Goal: Information Seeking & Learning: Learn about a topic

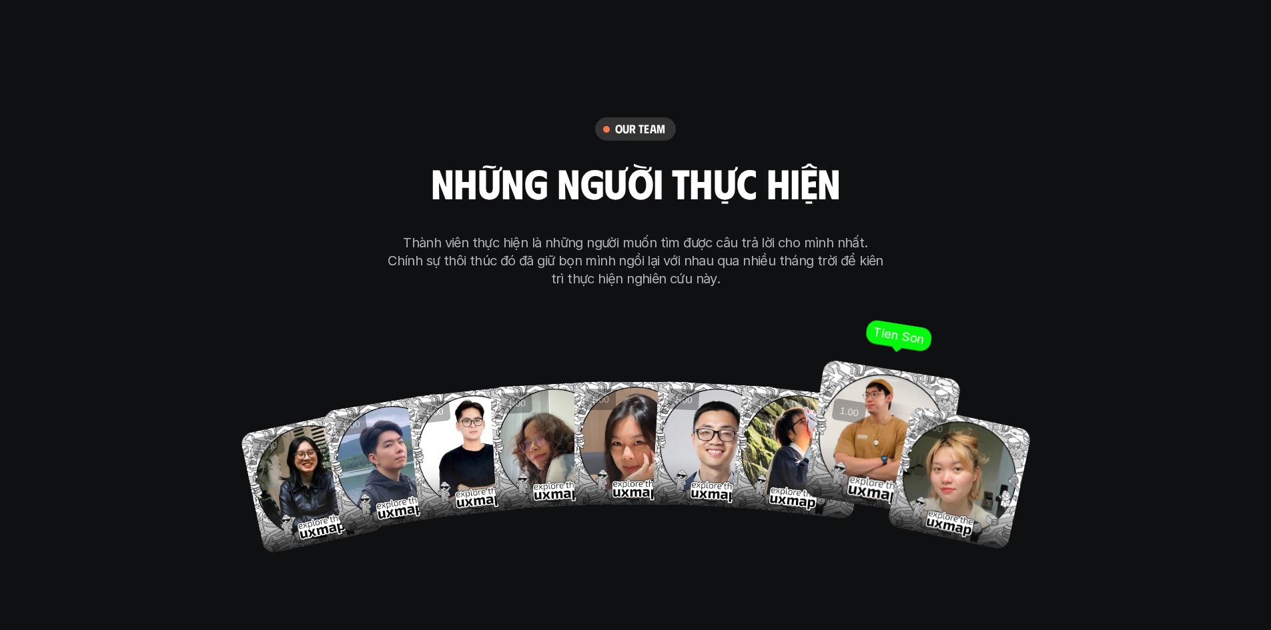
scroll to position [7870, 0]
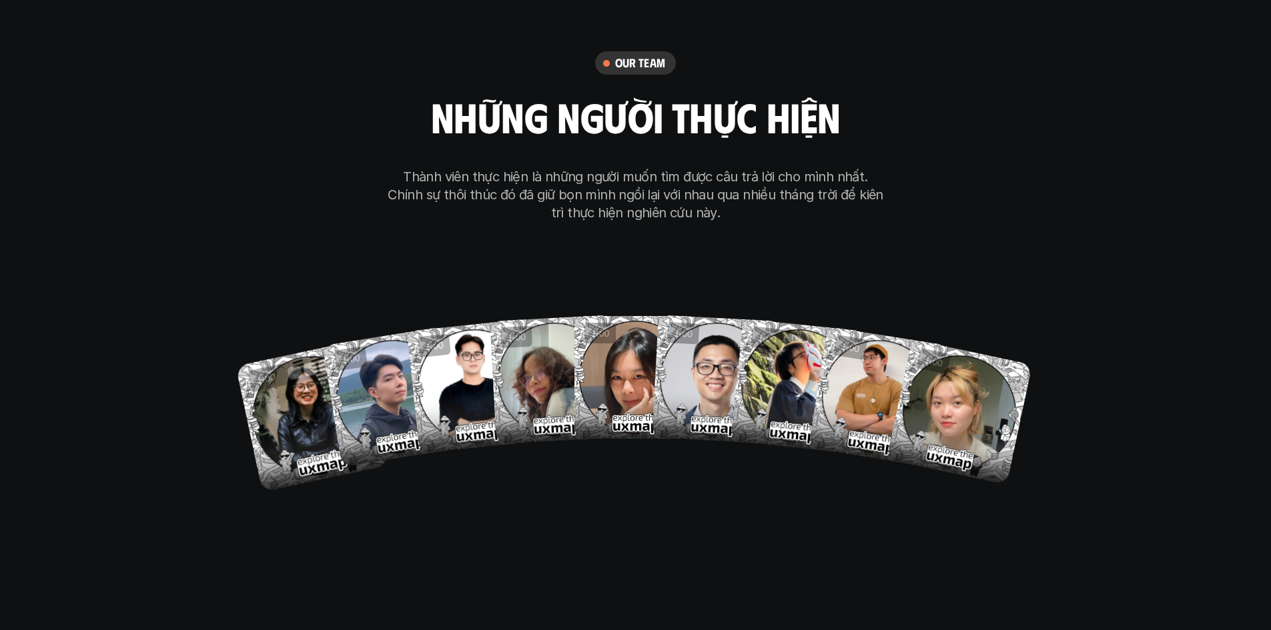
click at [266, 370] on span "1.00" at bounding box center [266, 379] width 30 height 19
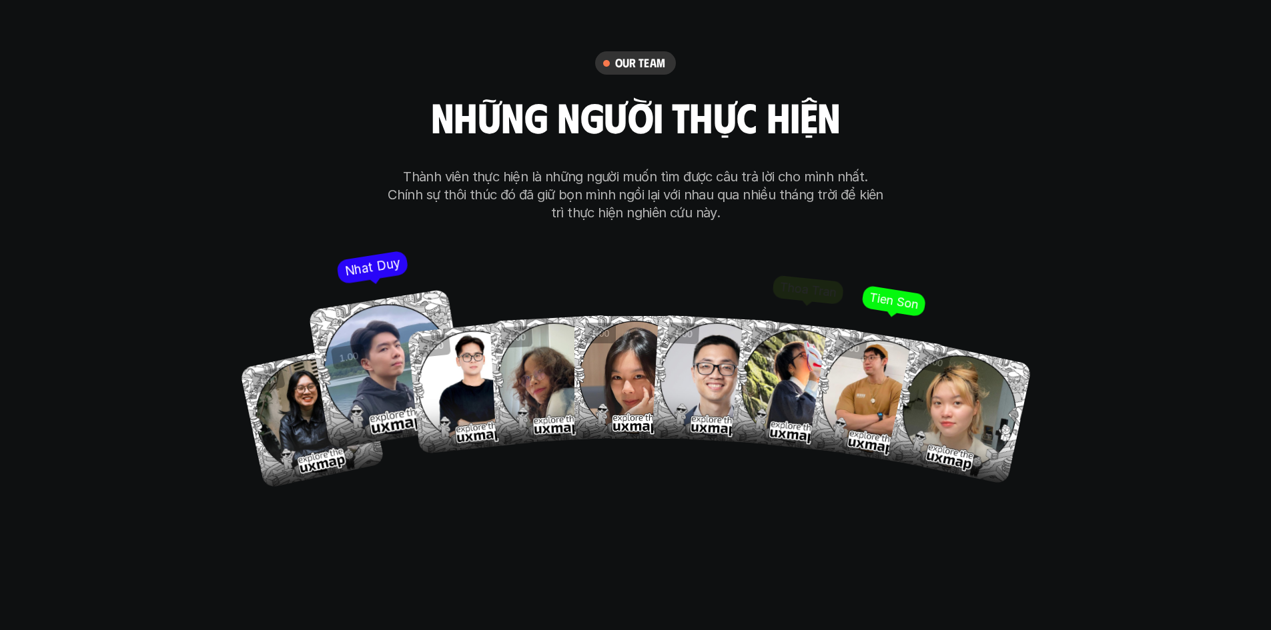
click at [385, 306] on img at bounding box center [387, 369] width 161 height 161
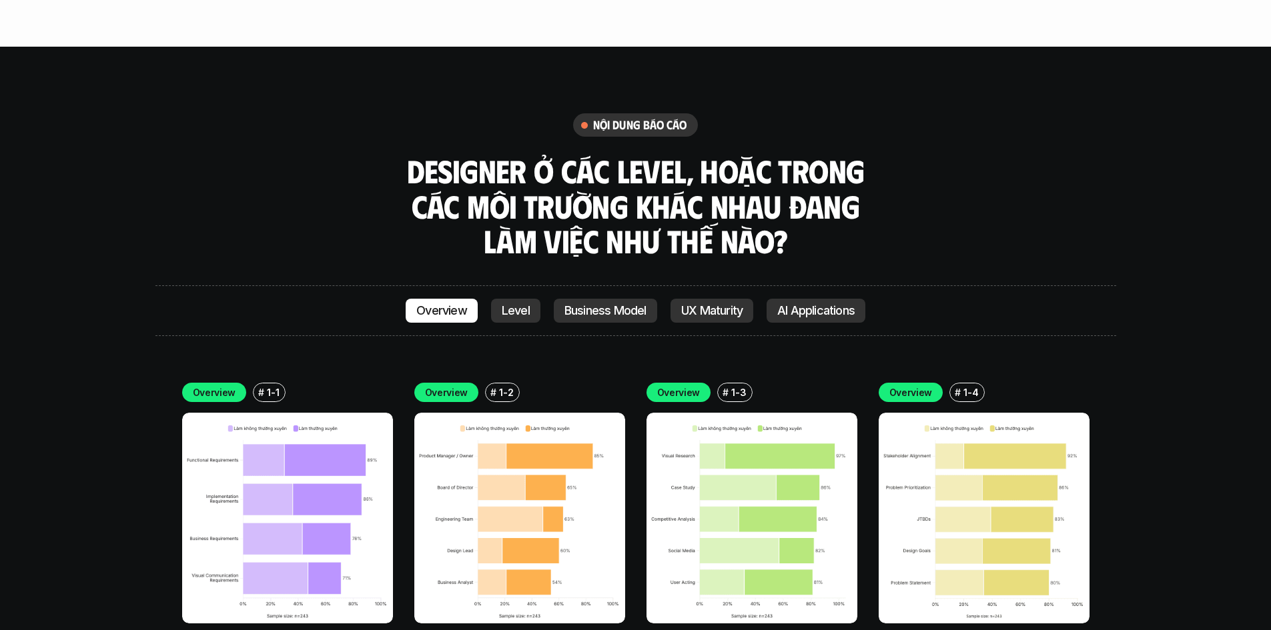
scroll to position [3802, 0]
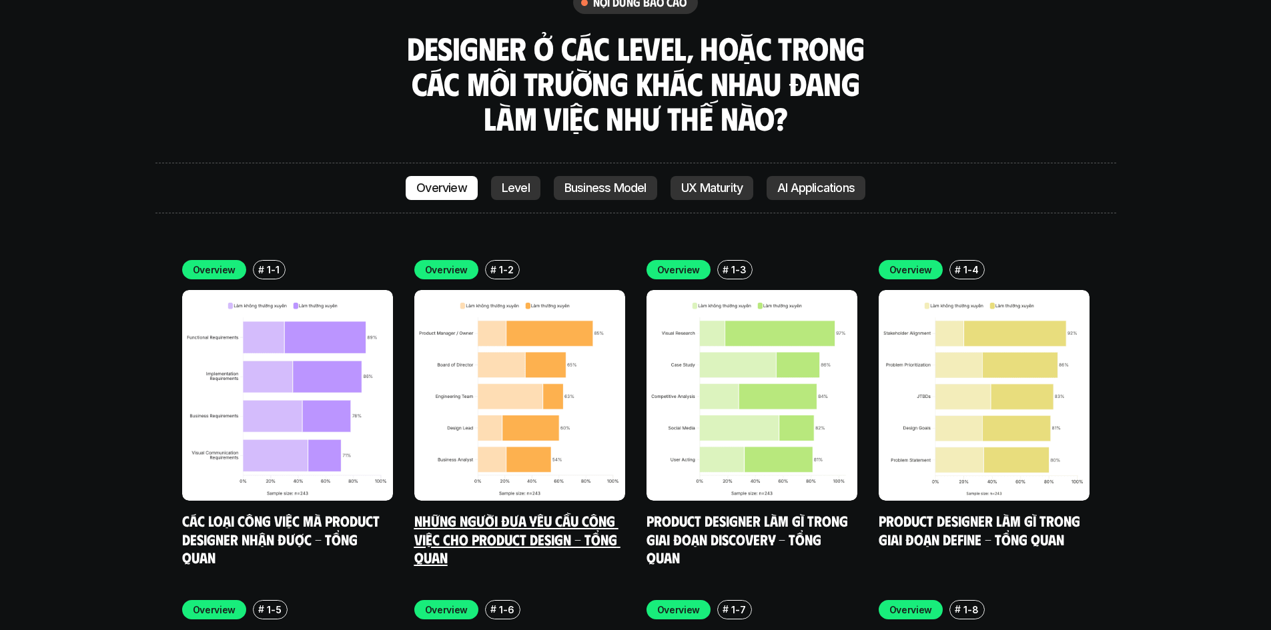
click at [510, 512] on link "Những người đưa yêu cầu công việc cho Product Design - Tổng quan" at bounding box center [517, 539] width 206 height 55
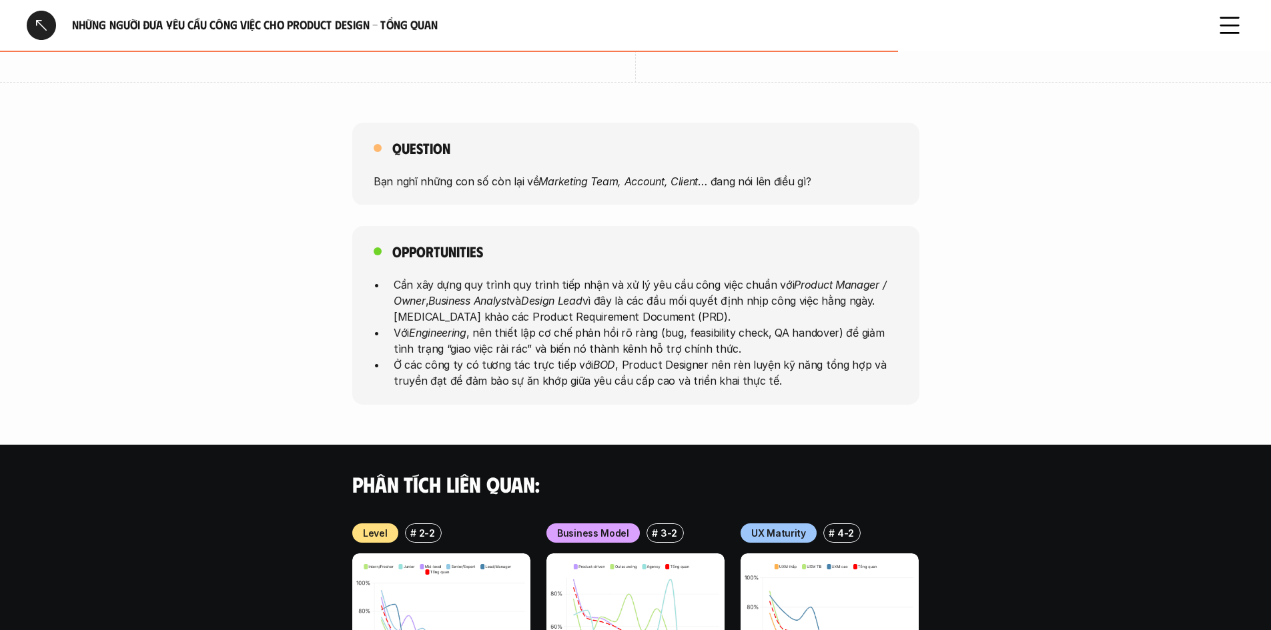
scroll to position [534, 0]
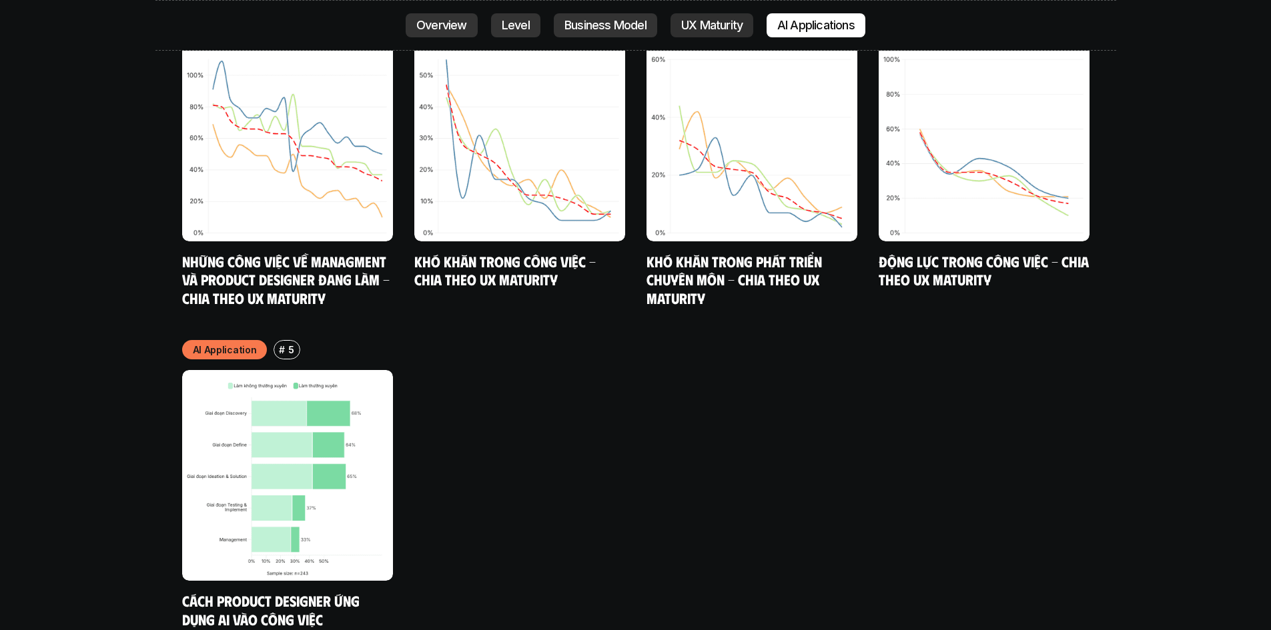
scroll to position [7152, 0]
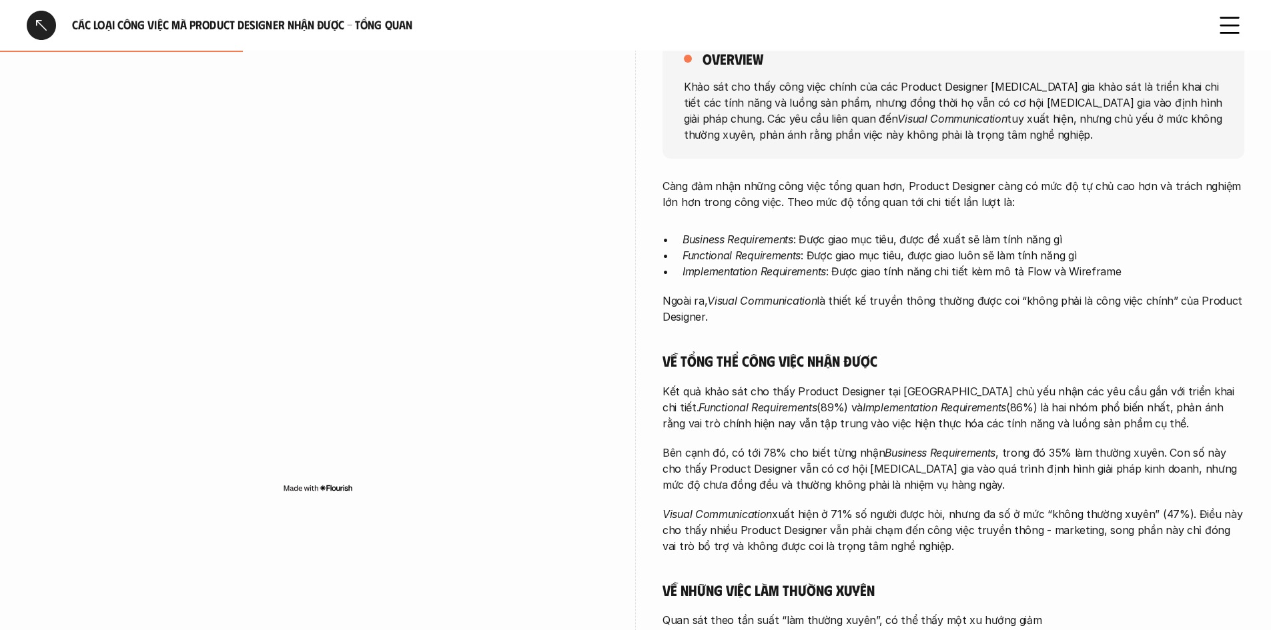
scroll to position [267, 0]
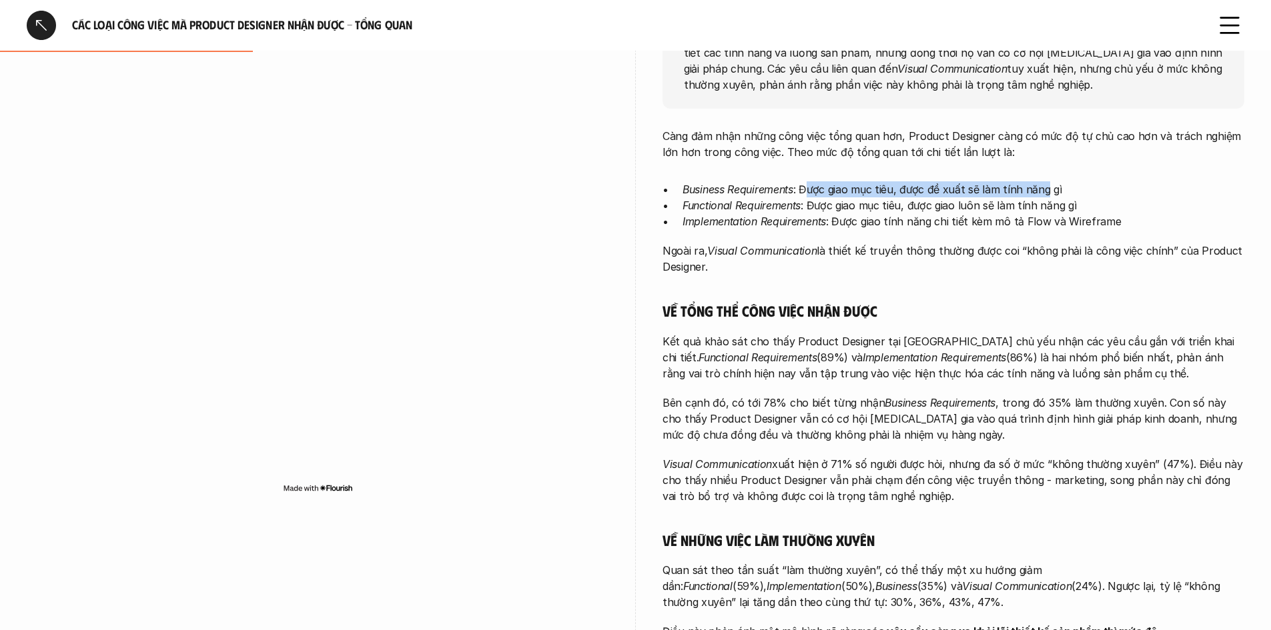
drag, startPoint x: 809, startPoint y: 185, endPoint x: 1047, endPoint y: 178, distance: 238.2
click at [1047, 178] on div "Càng đảm nhận những công việc tổng quan hơn, Product Designer càng có mức độ tự…" at bounding box center [953, 408] width 582 height 560
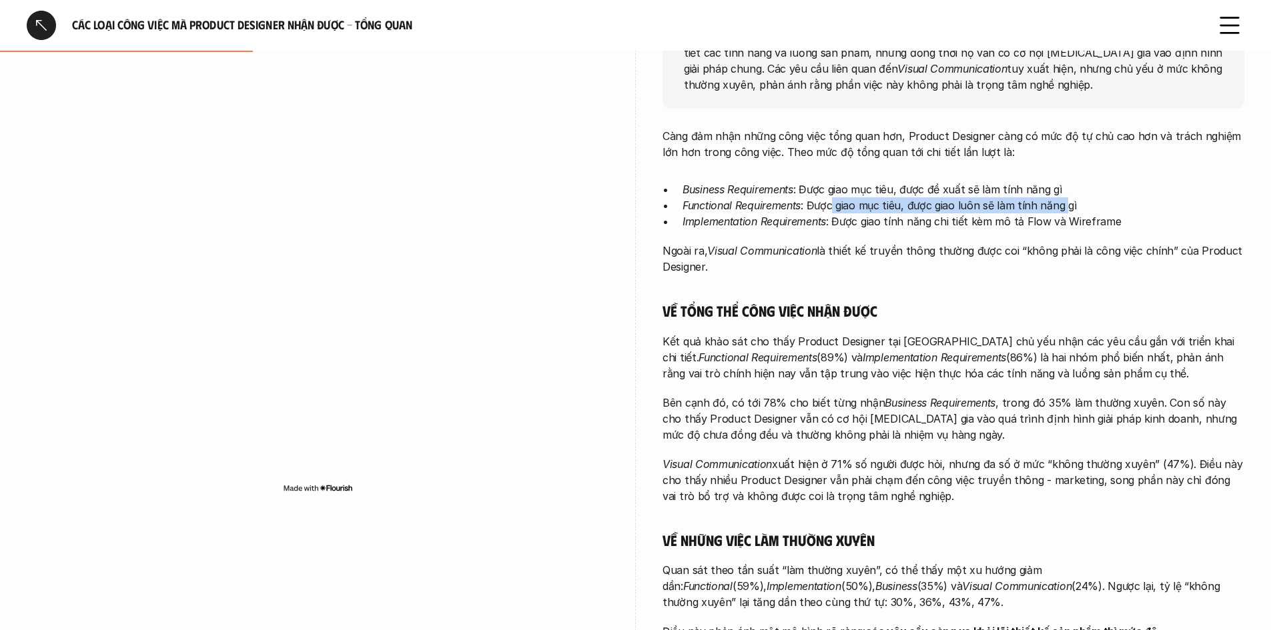
drag, startPoint x: 832, startPoint y: 201, endPoint x: 1066, endPoint y: 205, distance: 233.5
click at [1066, 205] on p "Functional Requirements : Được giao mục tiêu, được giao luôn sẽ làm tính năng gì" at bounding box center [963, 205] width 562 height 16
drag, startPoint x: 865, startPoint y: 217, endPoint x: 1114, endPoint y: 227, distance: 248.9
click at [1112, 229] on p "Implementation Requirements : Được giao tính năng chi tiết kèm mô tả Flow và Wi…" at bounding box center [963, 221] width 562 height 16
click at [947, 323] on div "Càng đảm nhận những công việc tổng quan hơn, Product Designer càng có mức độ tự…" at bounding box center [953, 408] width 582 height 560
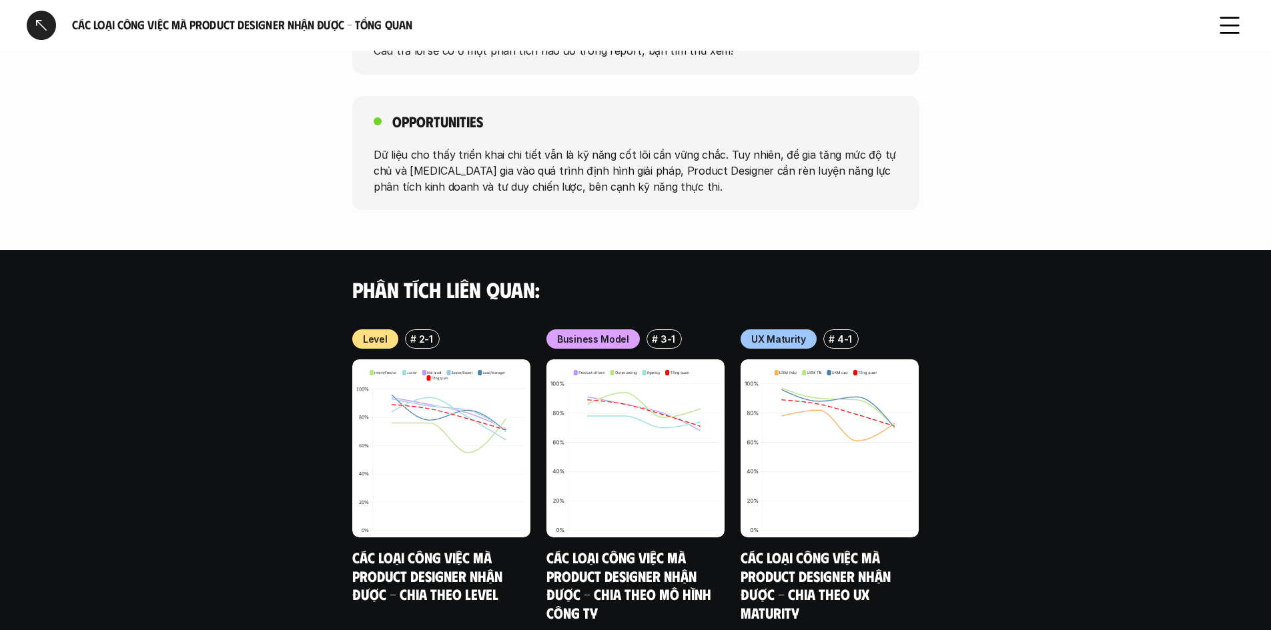
scroll to position [1103, 0]
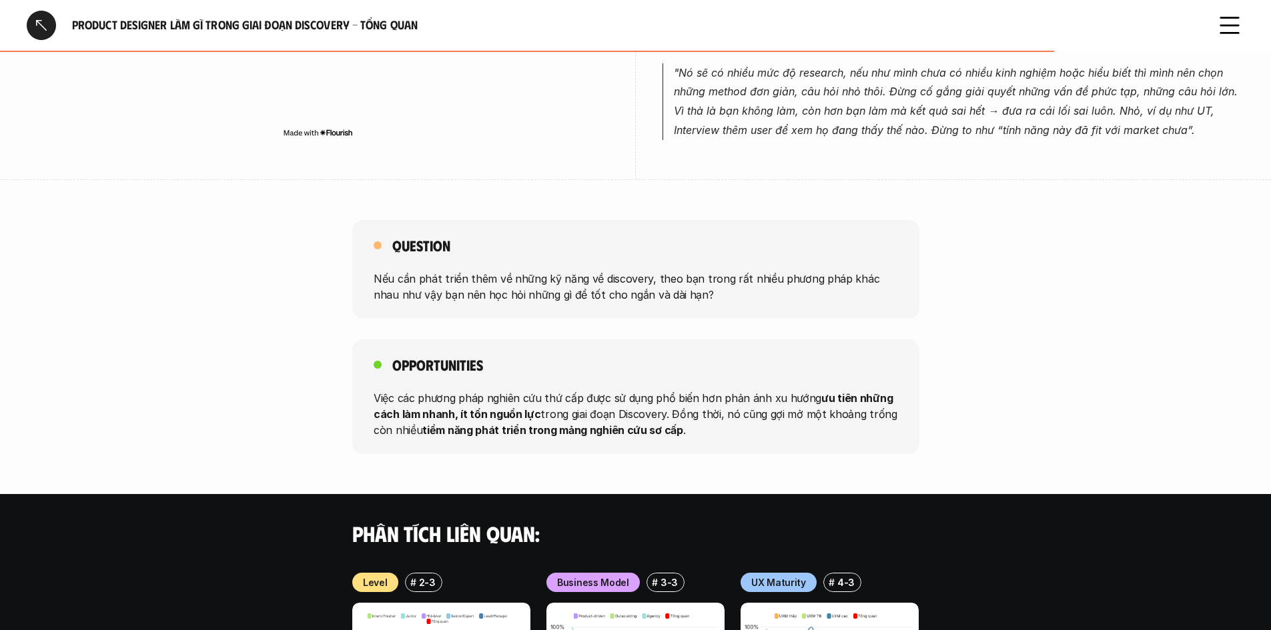
scroll to position [1067, 0]
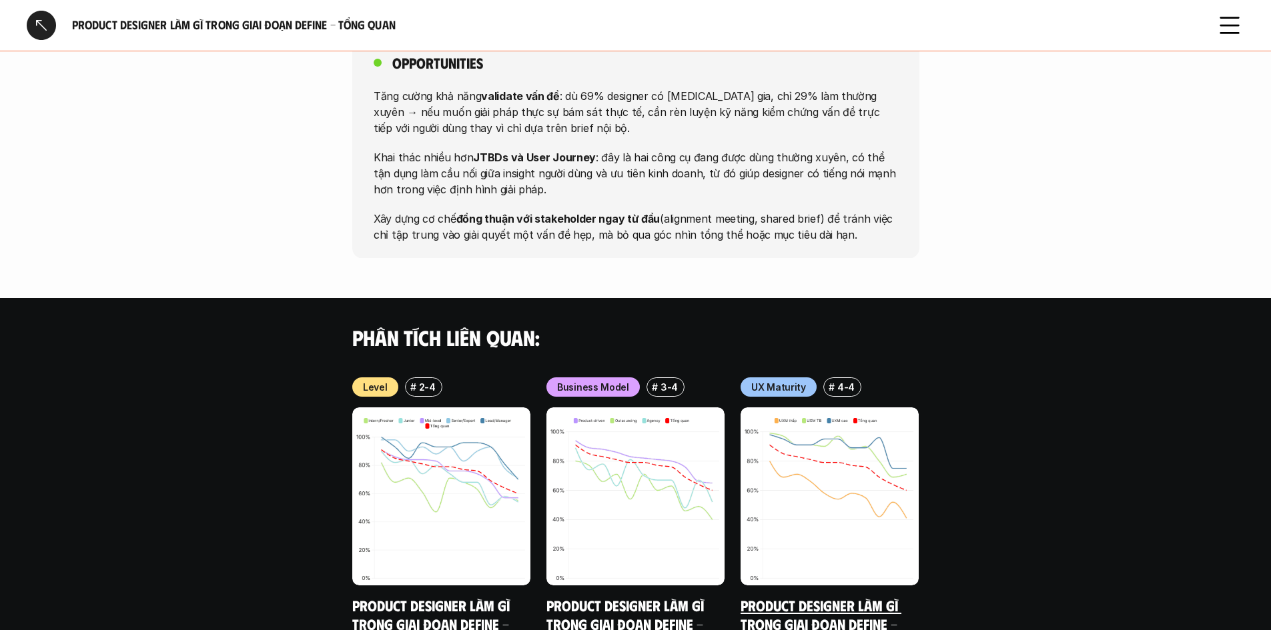
scroll to position [1417, 0]
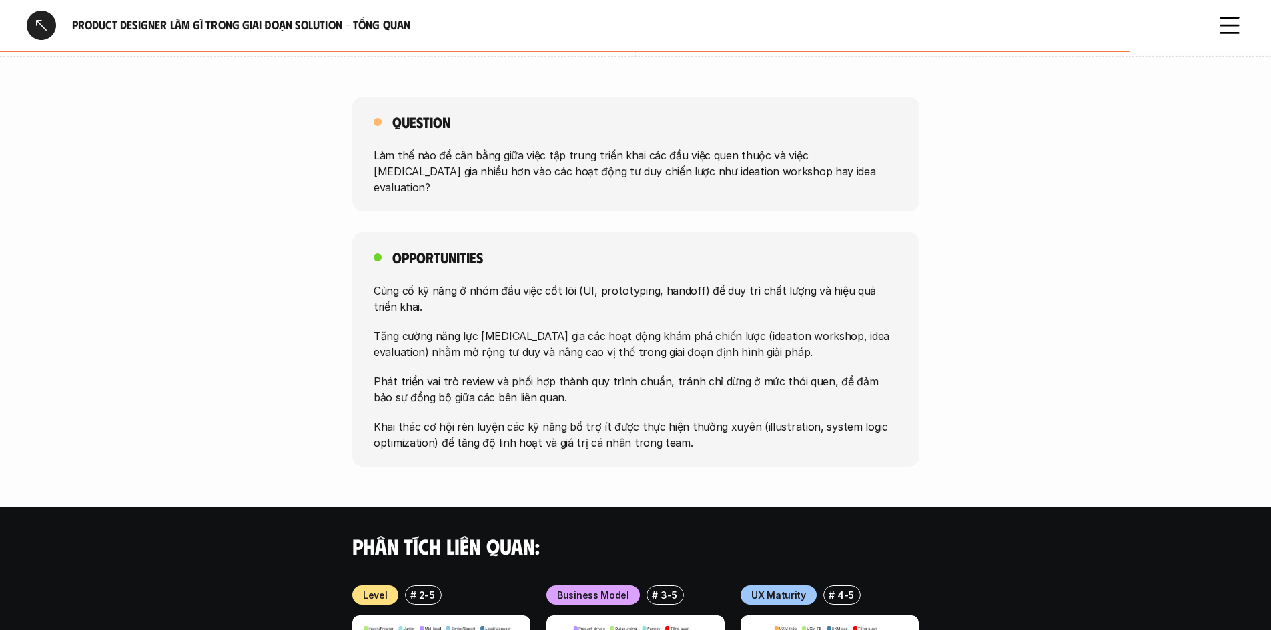
scroll to position [1134, 0]
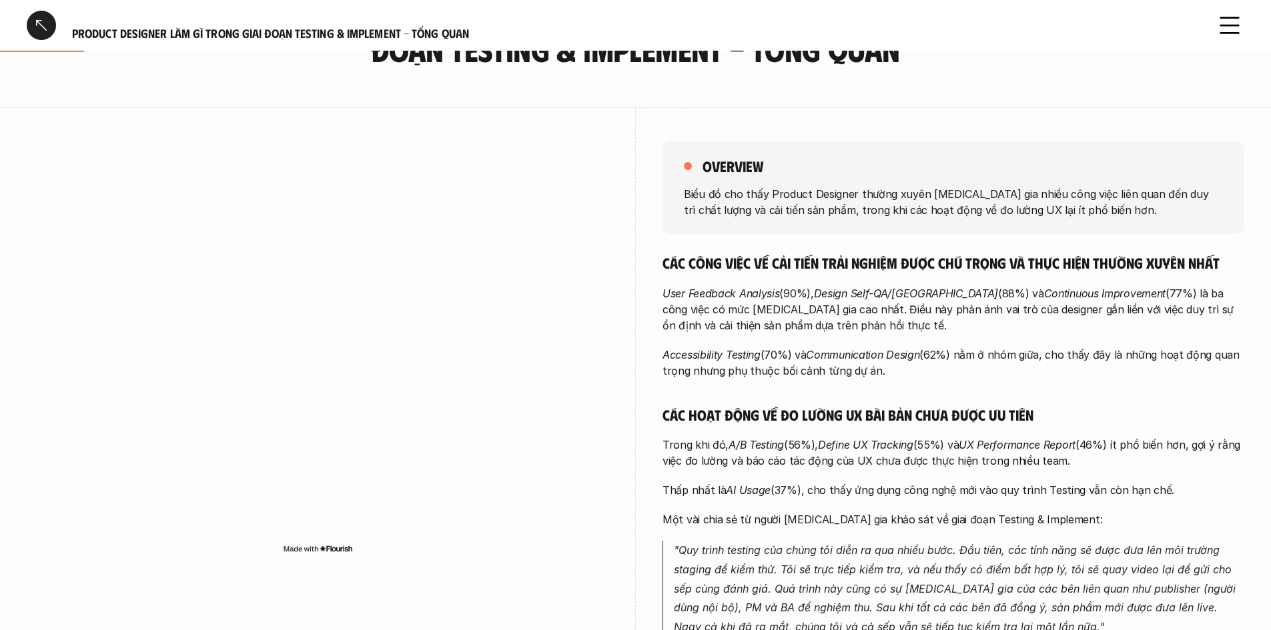
scroll to position [133, 0]
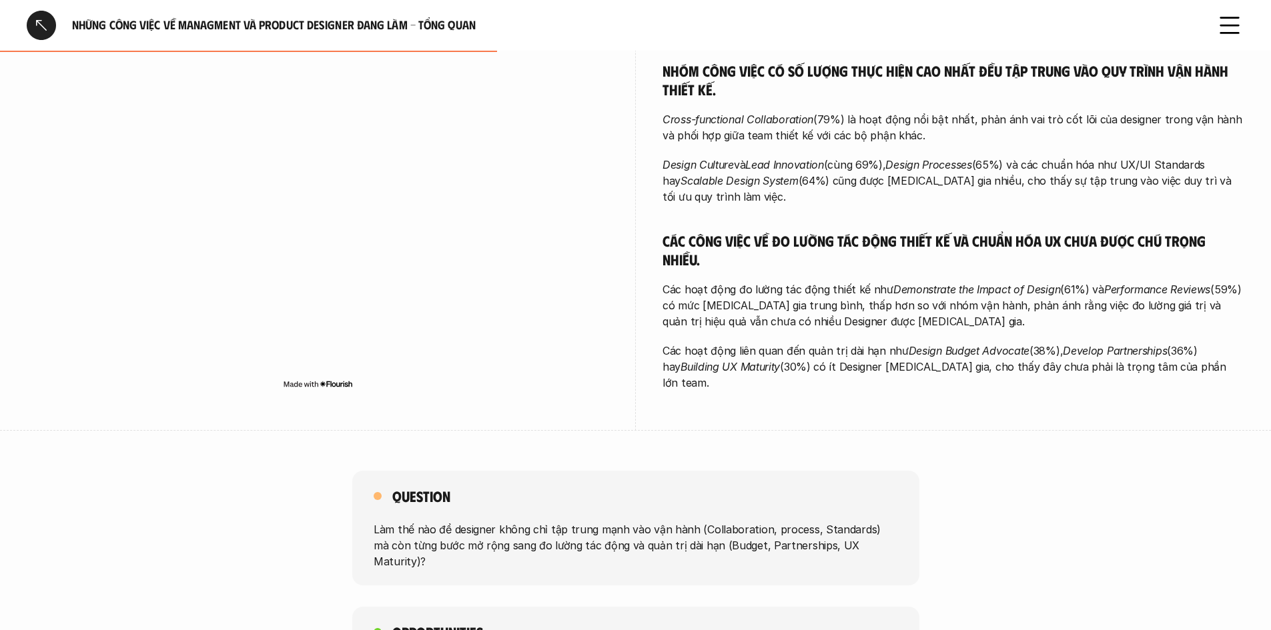
scroll to position [467, 0]
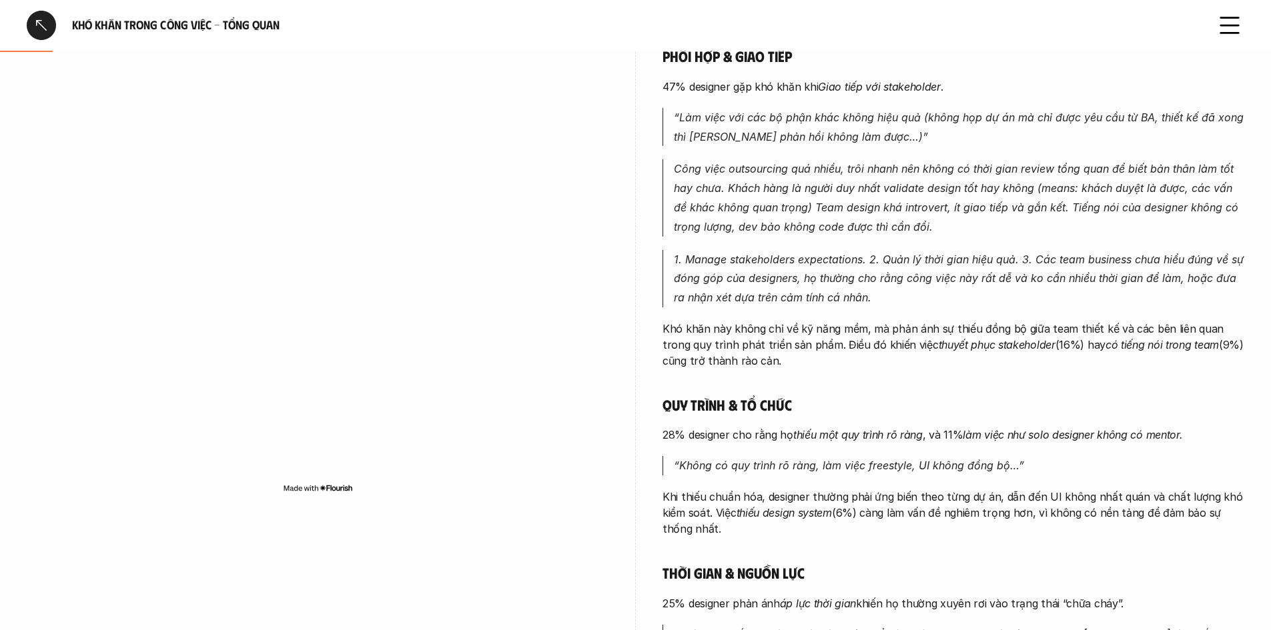
scroll to position [119, 0]
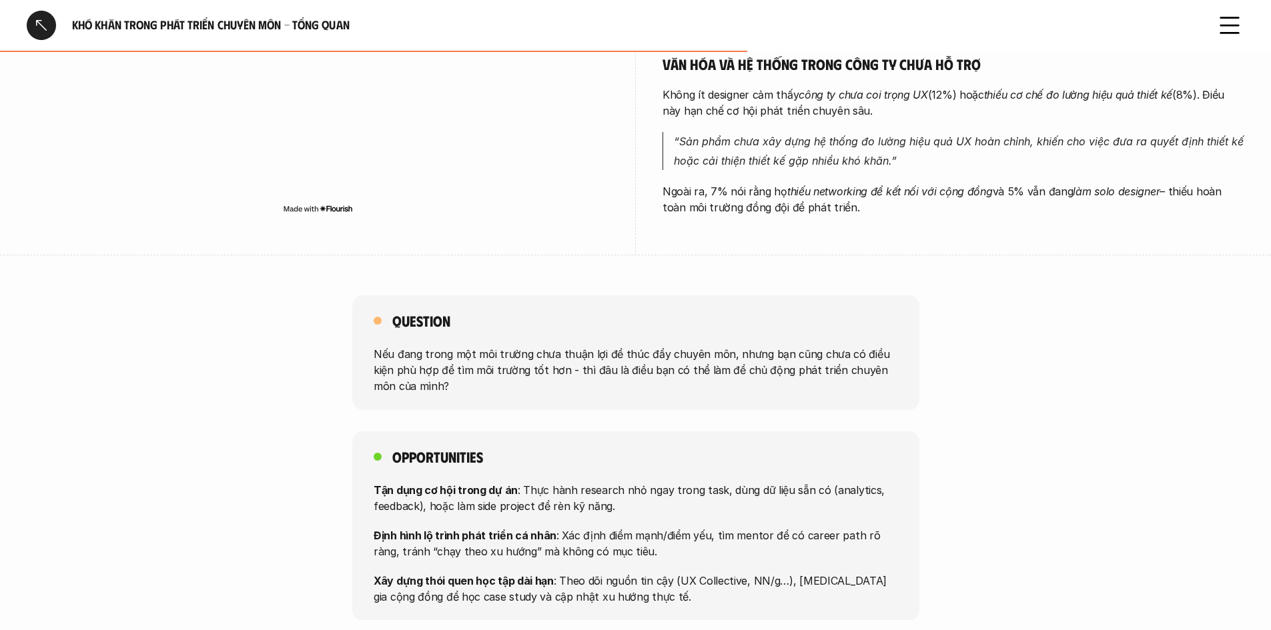
scroll to position [734, 0]
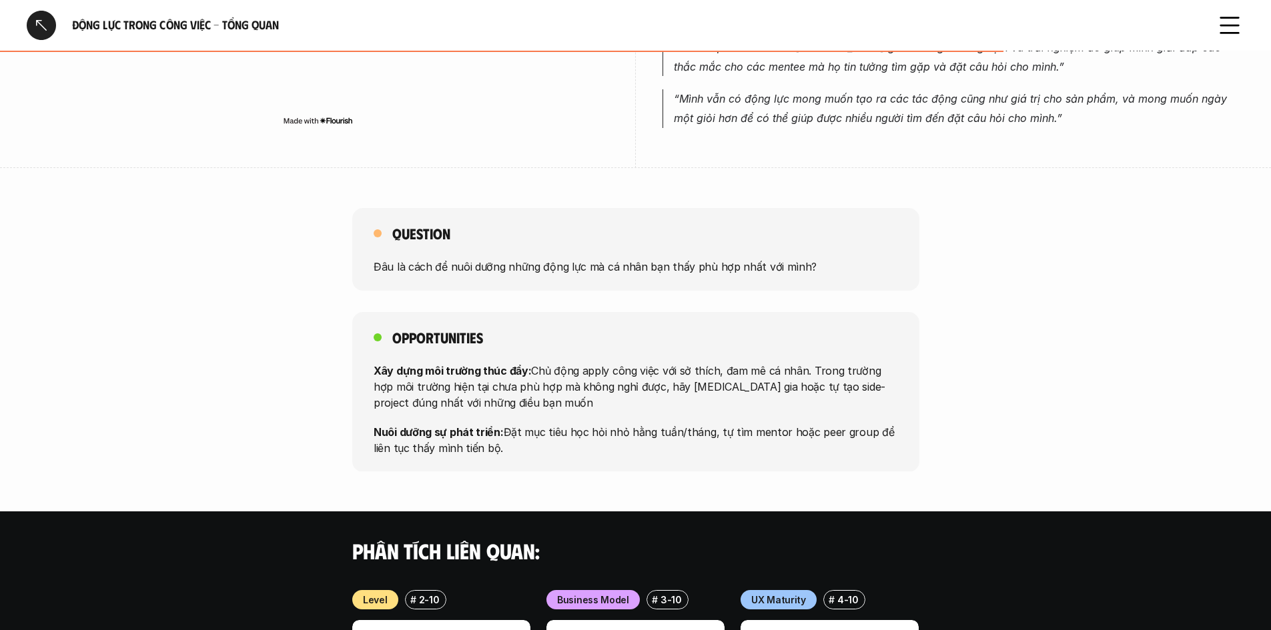
scroll to position [867, 0]
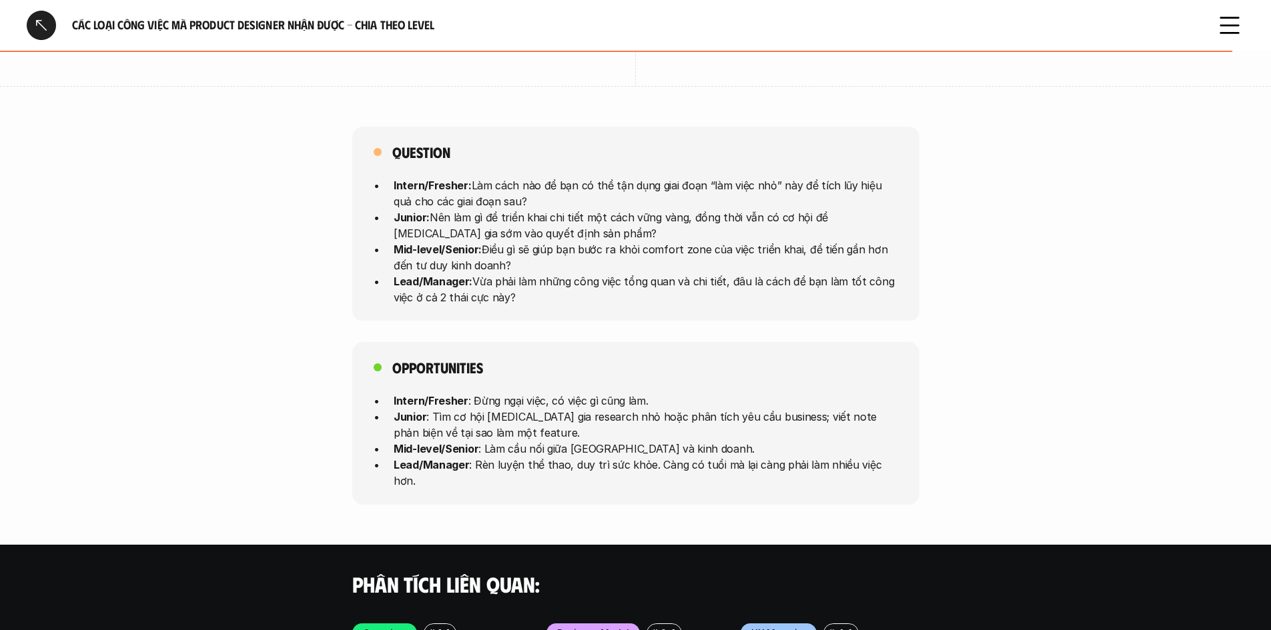
scroll to position [3335, 0]
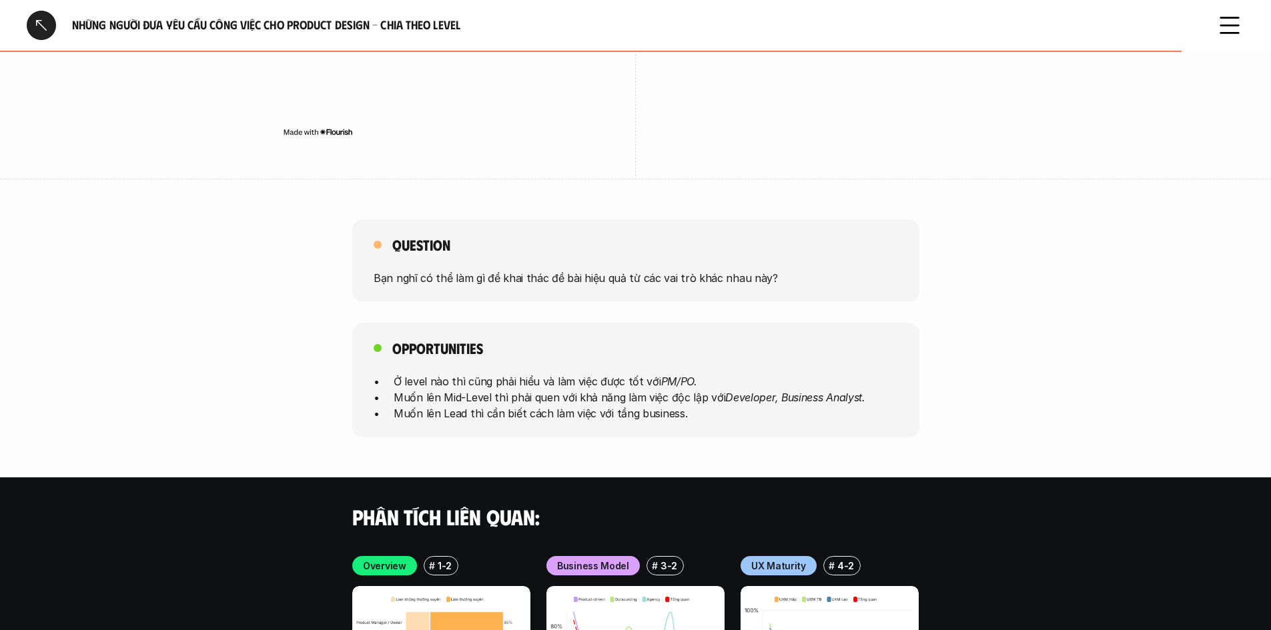
scroll to position [2930, 0]
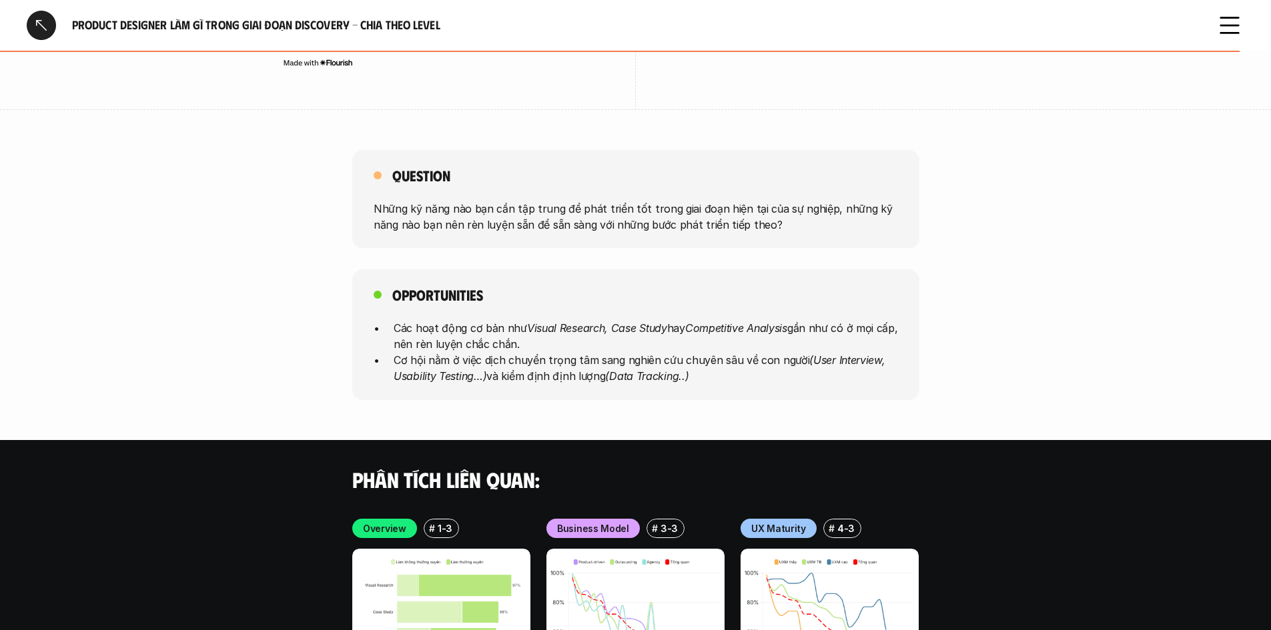
scroll to position [3601, 0]
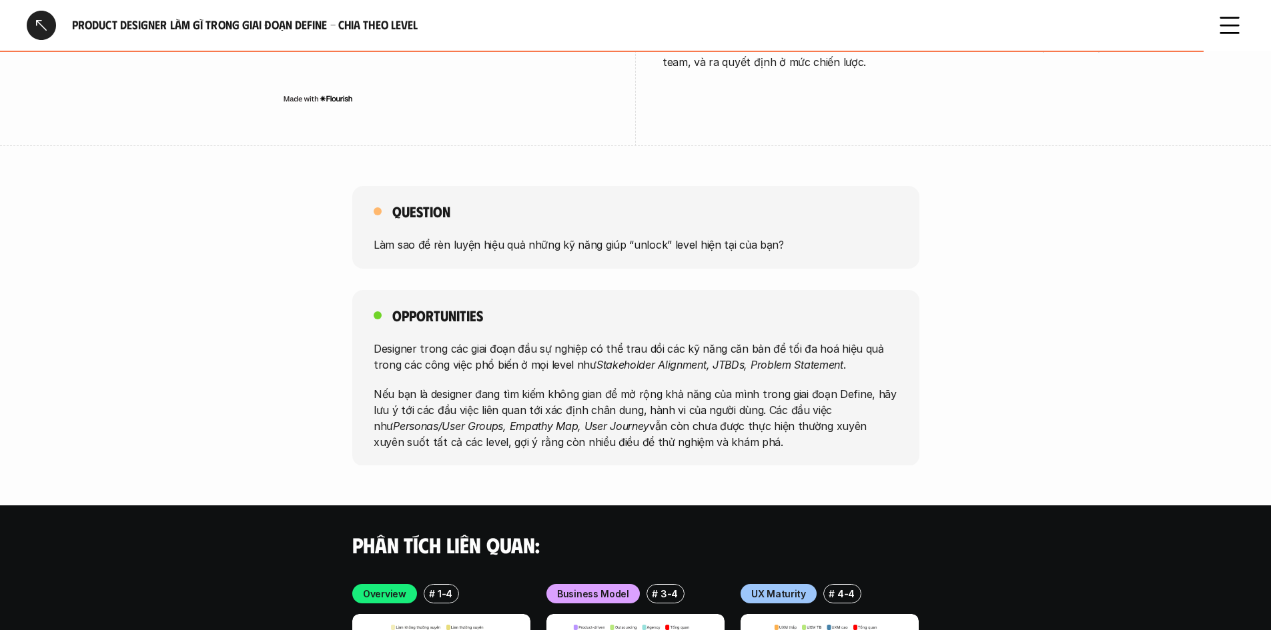
scroll to position [3468, 0]
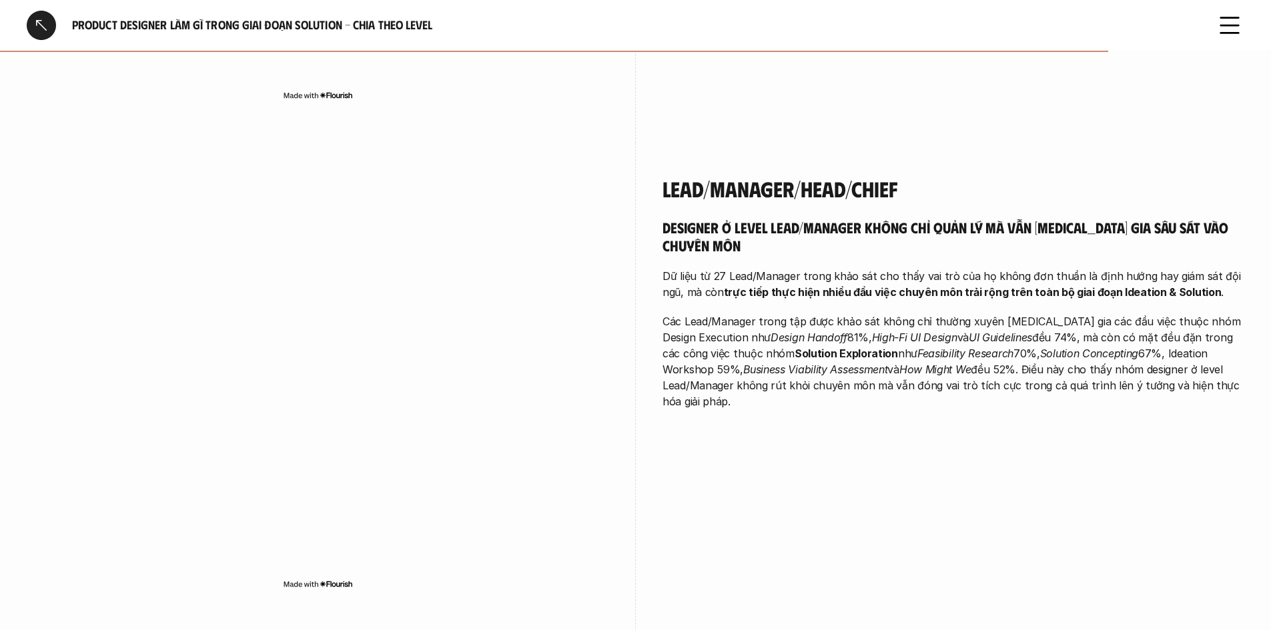
scroll to position [3468, 0]
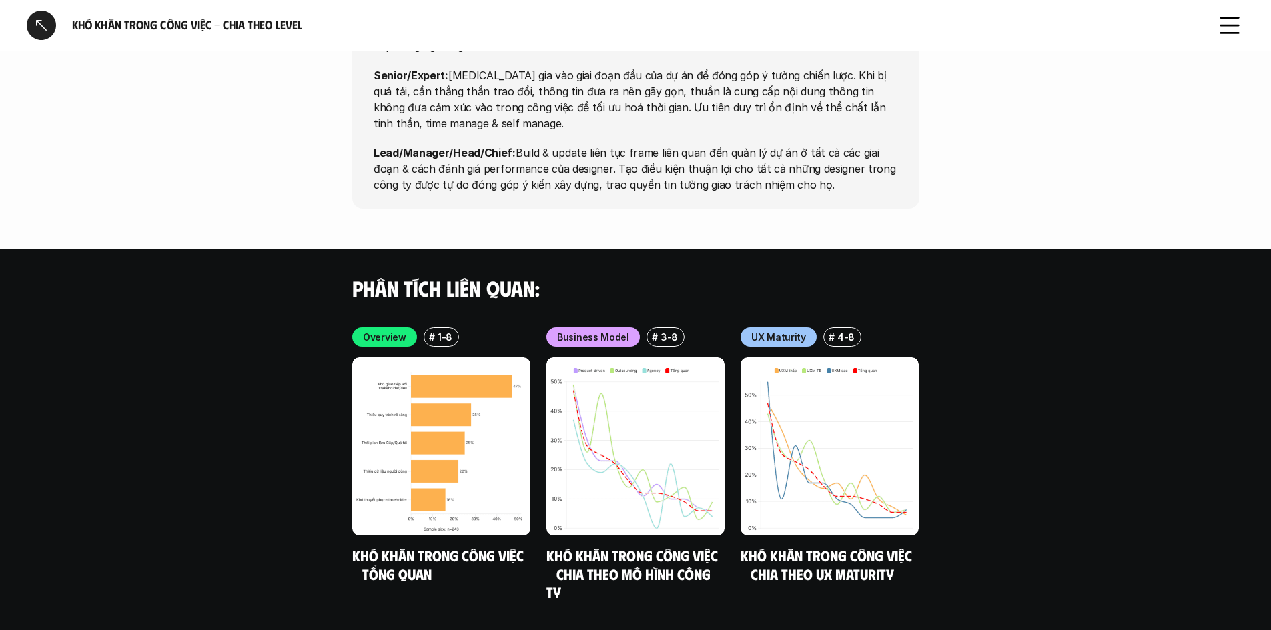
scroll to position [5008, 0]
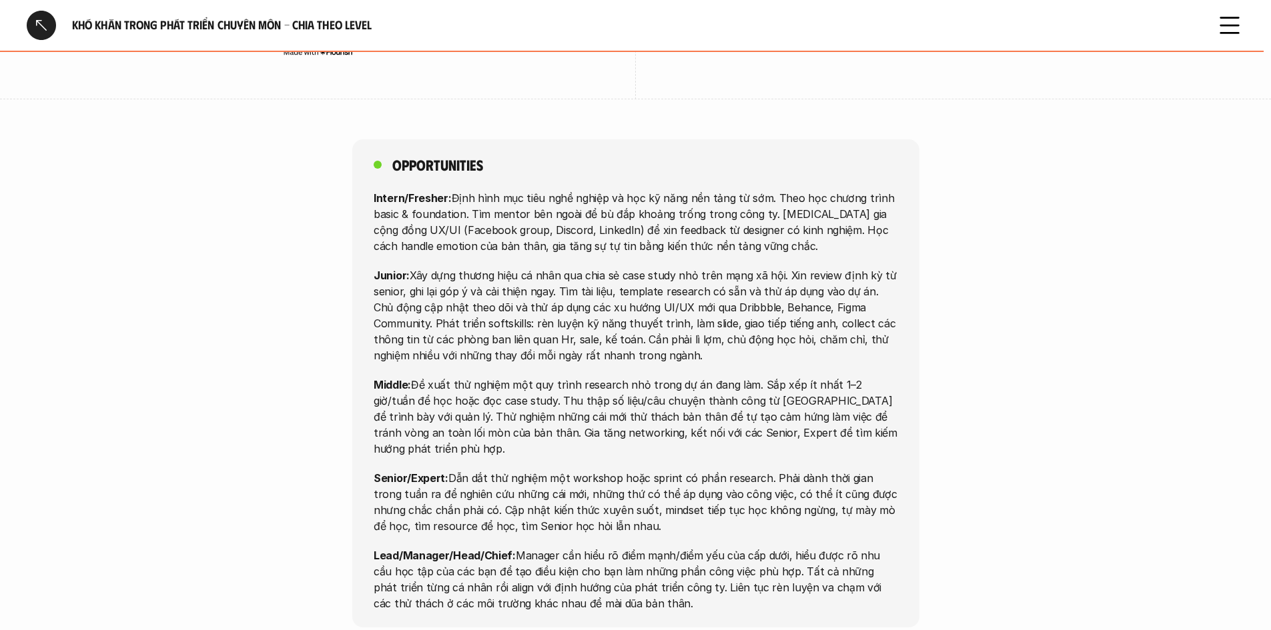
scroll to position [3868, 0]
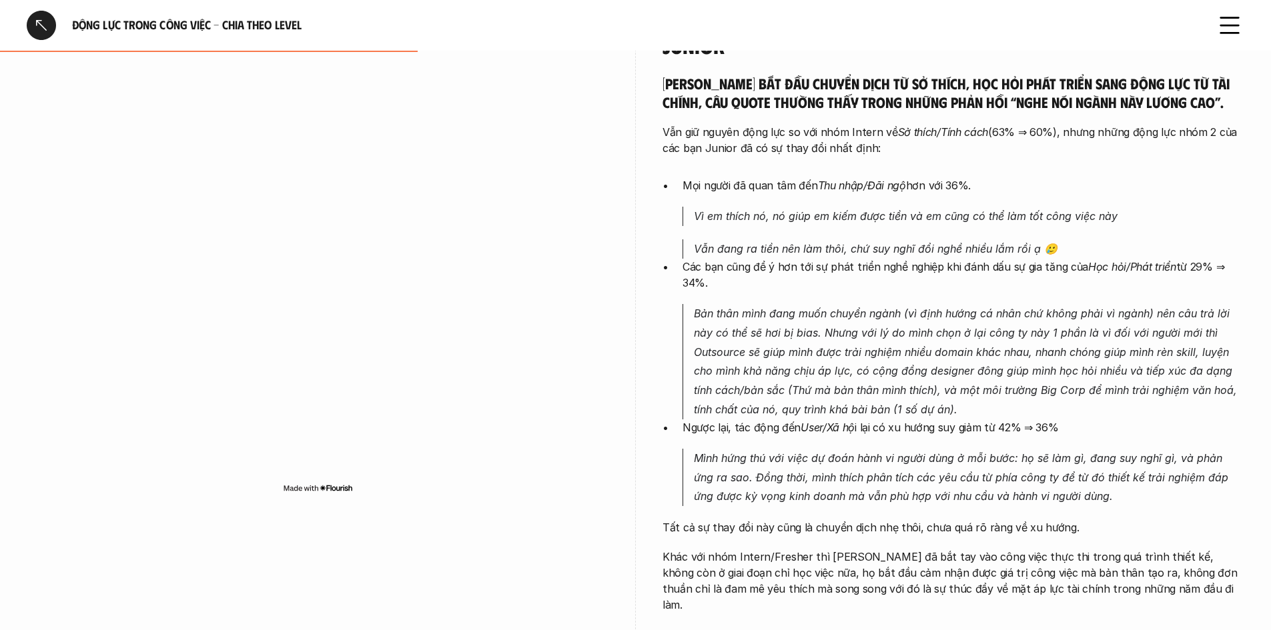
scroll to position [1200, 0]
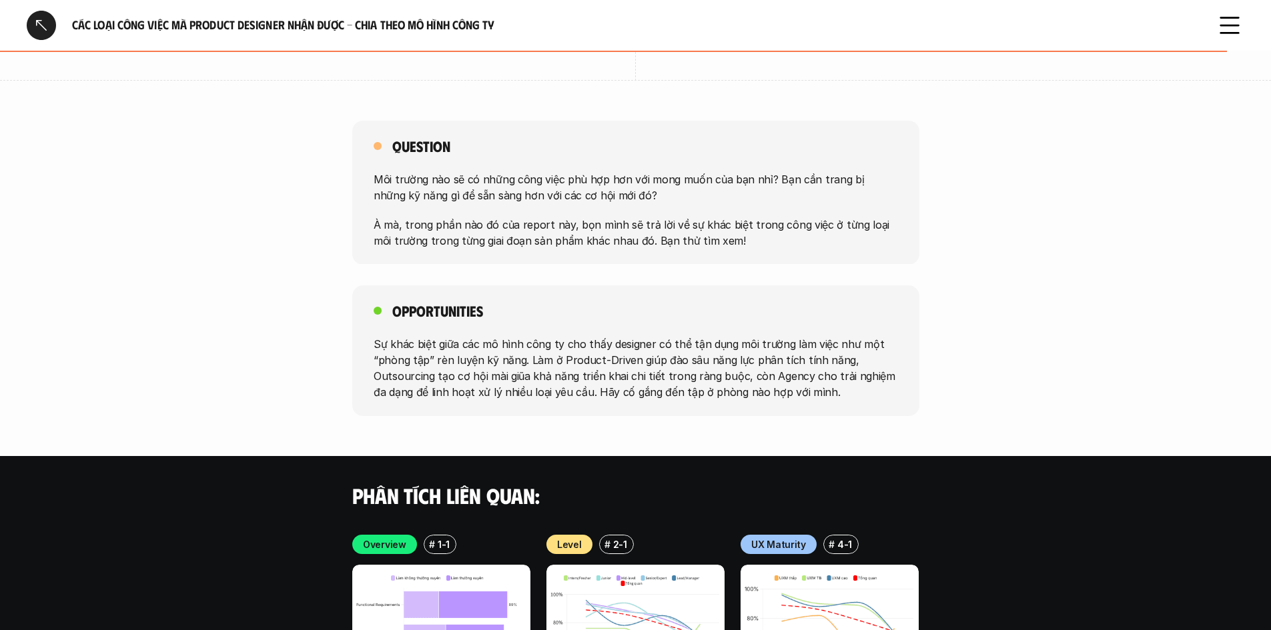
scroll to position [2334, 0]
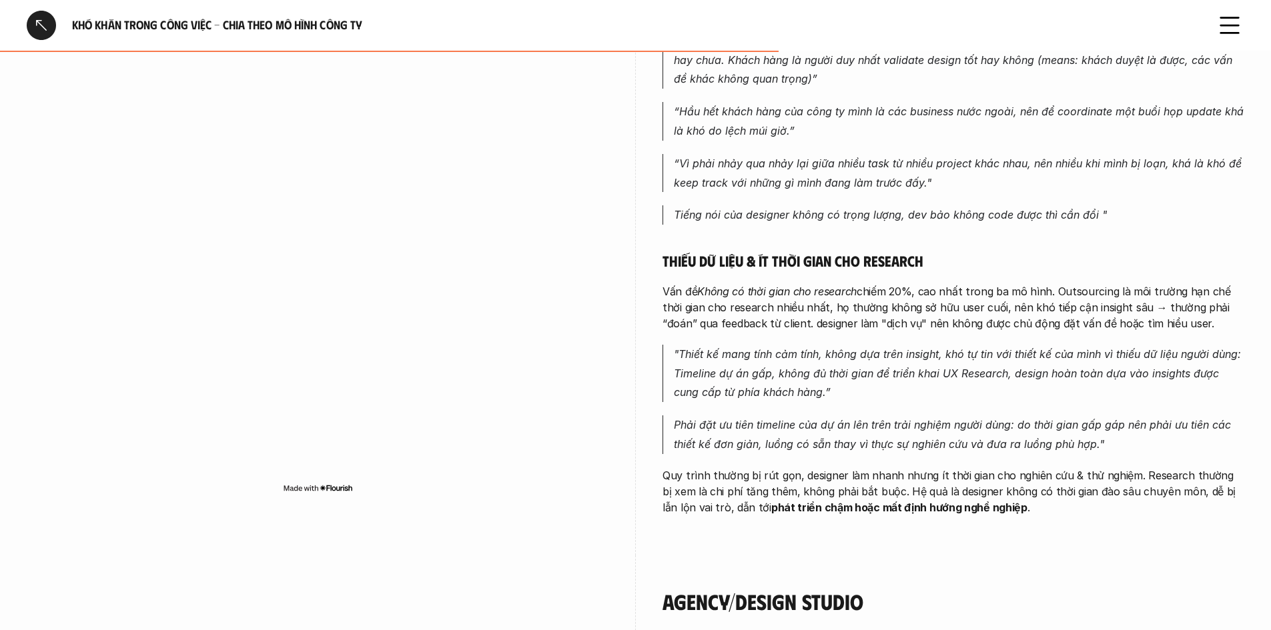
scroll to position [1934, 0]
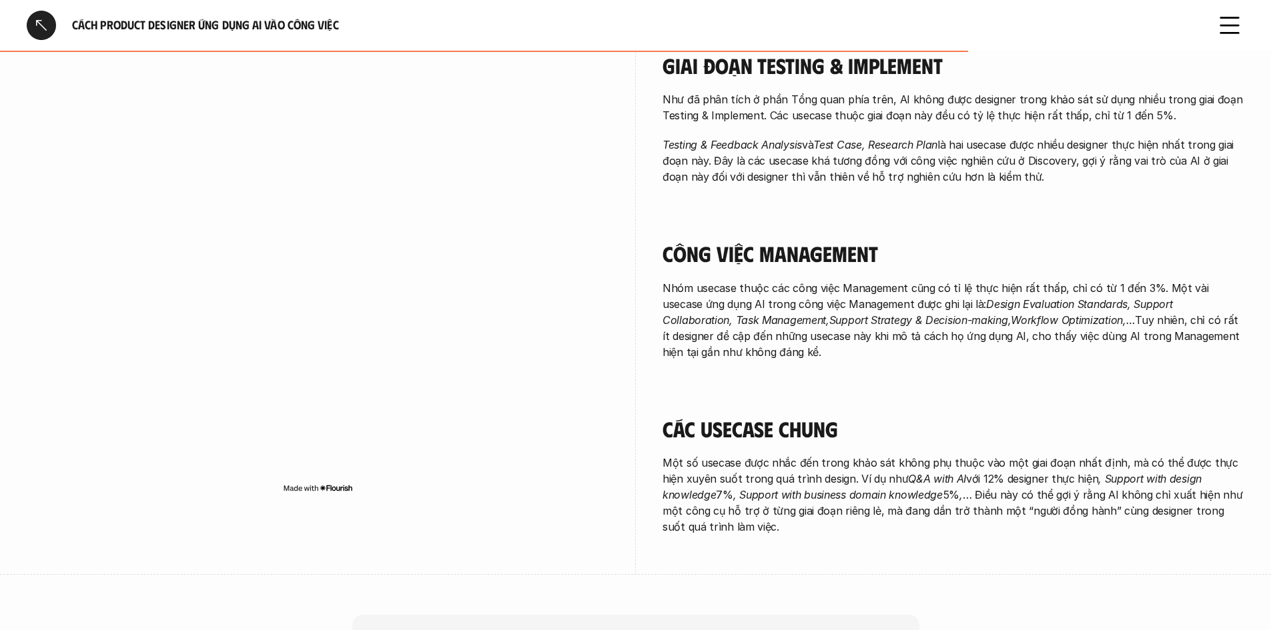
scroll to position [1895, 0]
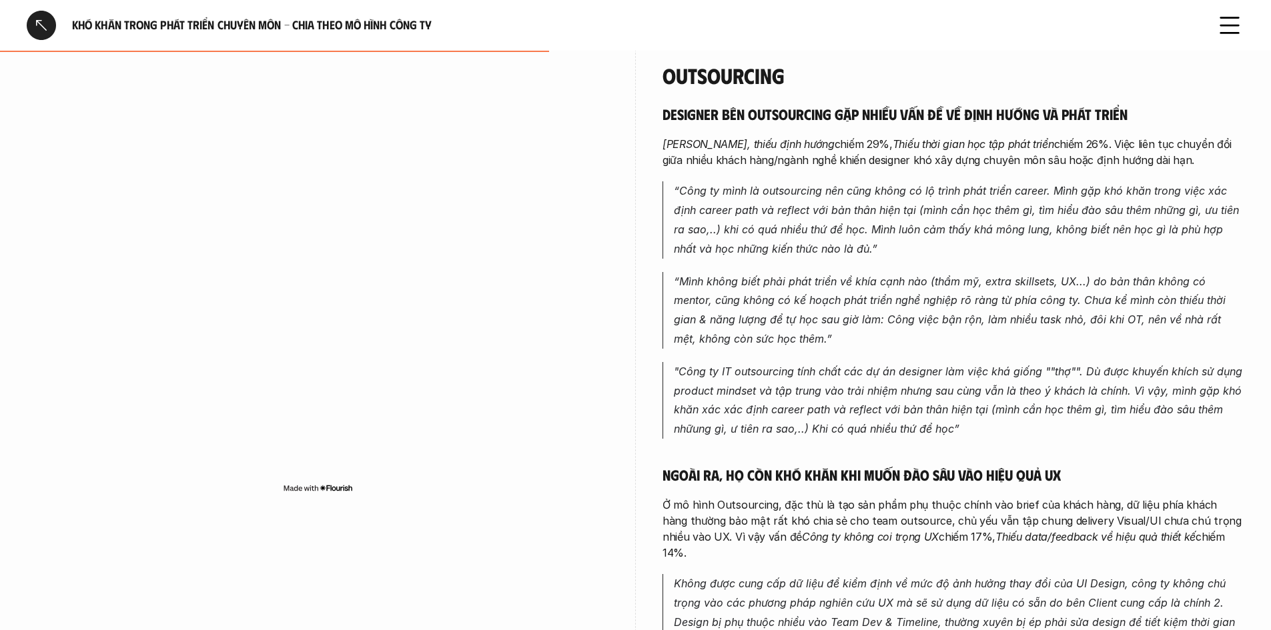
scroll to position [1267, 0]
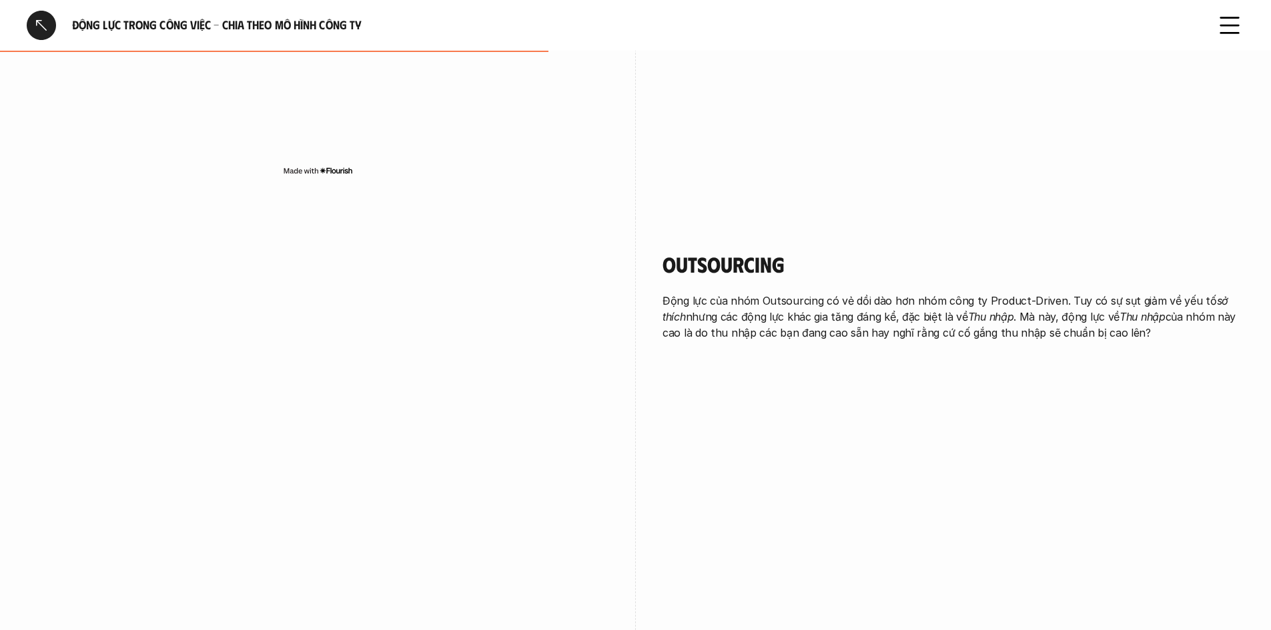
scroll to position [1000, 0]
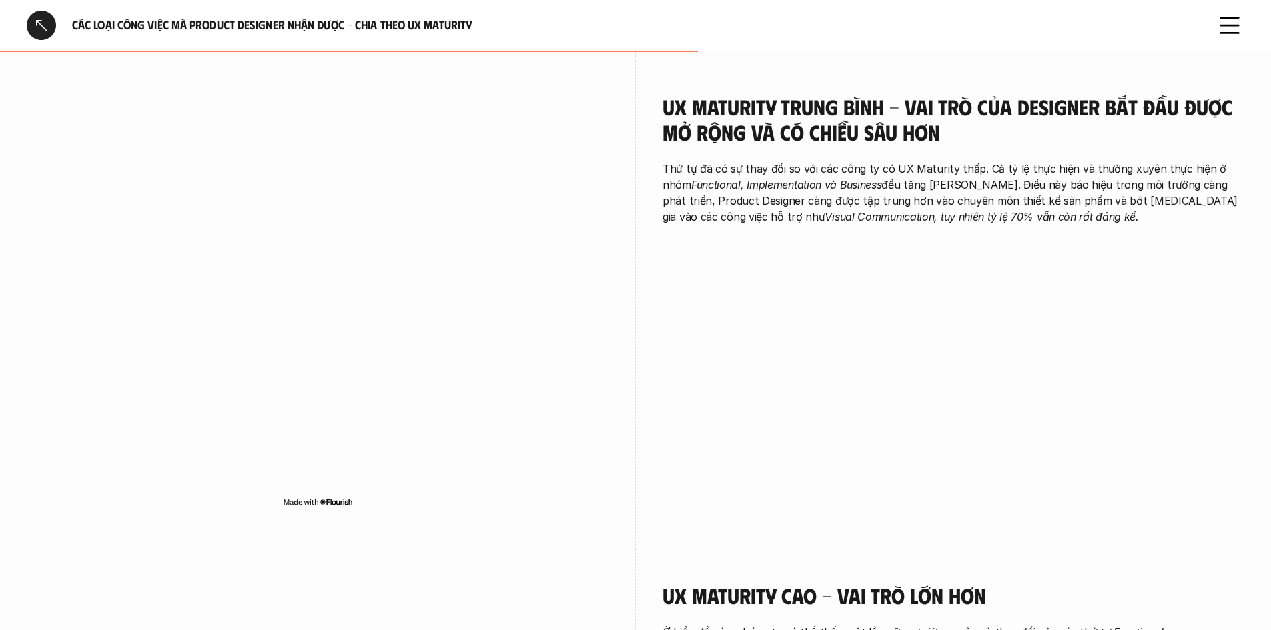
scroll to position [1667, 0]
